Goal: Information Seeking & Learning: Understand process/instructions

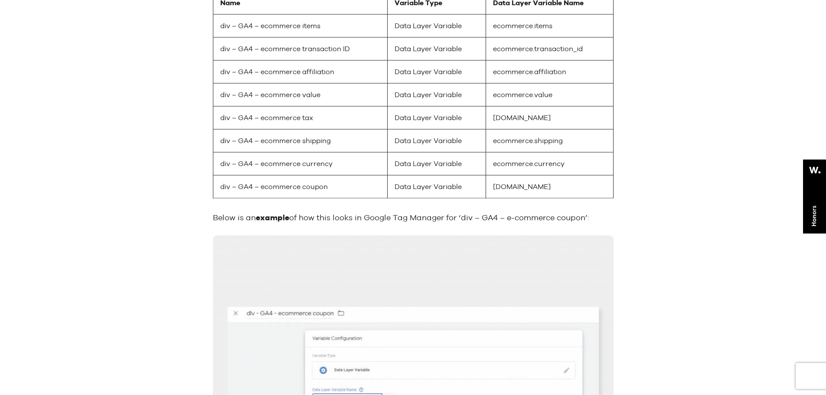
scroll to position [4161, 0]
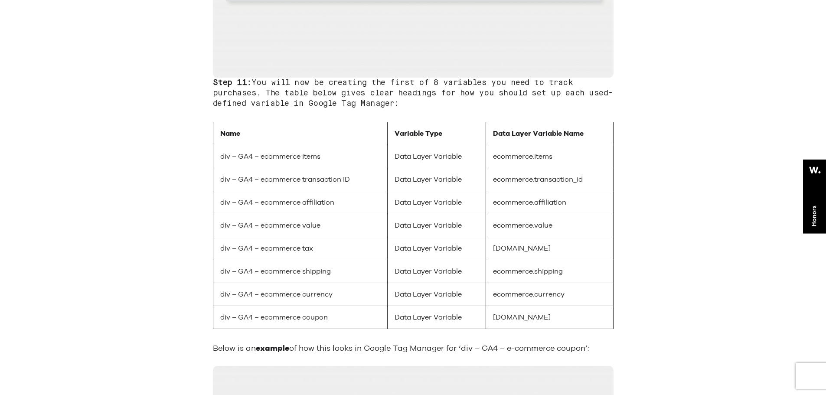
click at [550, 274] on td "ecommerce.shipping" at bounding box center [549, 271] width 127 height 23
copy td "ecommerce.shipping"
click at [540, 320] on td "[DOMAIN_NAME]" at bounding box center [549, 317] width 127 height 23
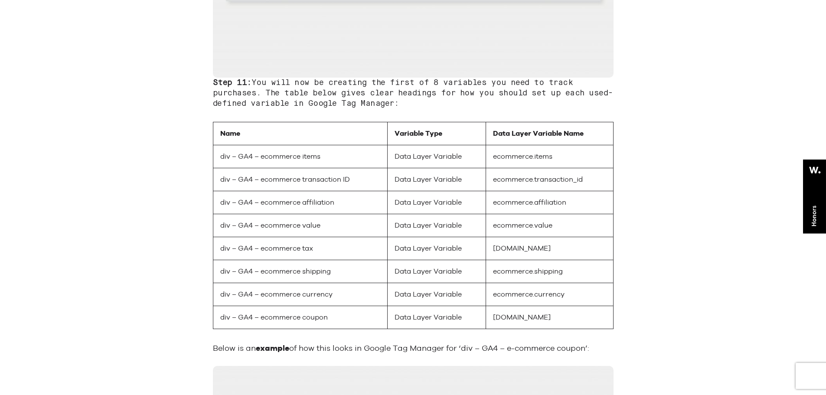
click at [540, 320] on td "[DOMAIN_NAME]" at bounding box center [549, 317] width 127 height 23
click at [540, 319] on td "[DOMAIN_NAME]" at bounding box center [549, 317] width 127 height 23
copy div "[DOMAIN_NAME]"
click at [504, 253] on td "[DOMAIN_NAME]" at bounding box center [549, 248] width 127 height 23
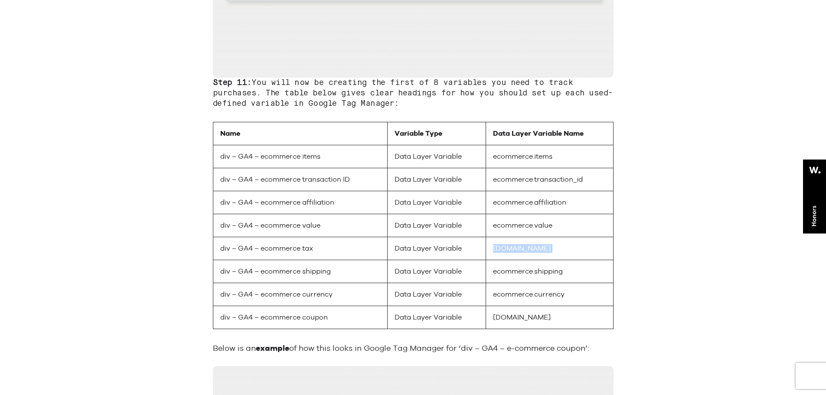
click at [504, 253] on td "[DOMAIN_NAME]" at bounding box center [549, 248] width 127 height 23
copy td "[DOMAIN_NAME]"
click at [533, 204] on td "ecommerce.affiliation" at bounding box center [549, 202] width 127 height 23
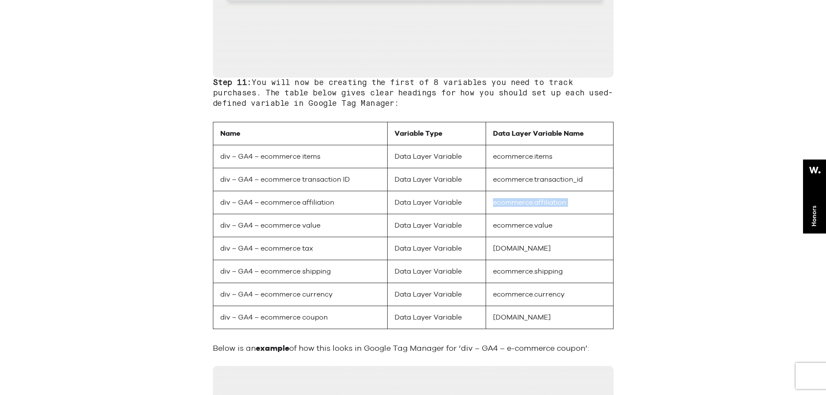
copy td "ecommerce.affiliation"
click at [535, 161] on td "ecommerce.items" at bounding box center [549, 156] width 127 height 23
click at [535, 160] on td "ecommerce.items" at bounding box center [549, 156] width 127 height 23
click at [534, 161] on td "ecommerce.items" at bounding box center [549, 156] width 127 height 23
copy td "ecommerce.items"
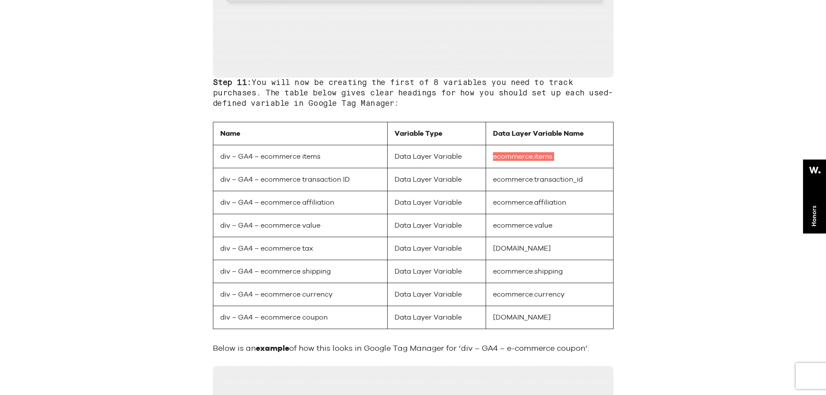
scroll to position [4204, 0]
